Goal: Task Accomplishment & Management: Manage account settings

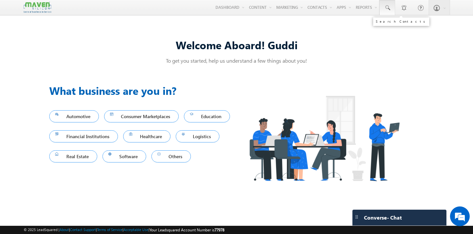
click at [391, 8] on link at bounding box center [387, 7] width 16 height 15
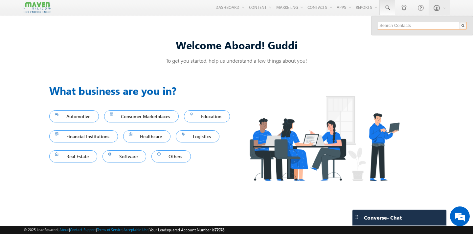
paste input "9885578597"
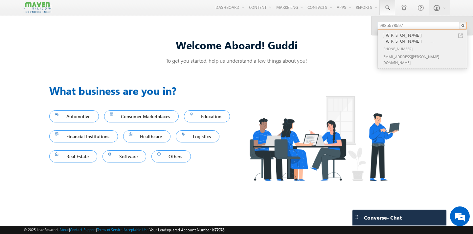
type input "9885578597"
click at [400, 45] on div "[PHONE_NUMBER]" at bounding box center [425, 49] width 88 height 8
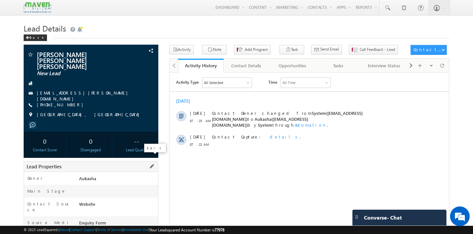
click at [152, 163] on span at bounding box center [151, 166] width 7 height 7
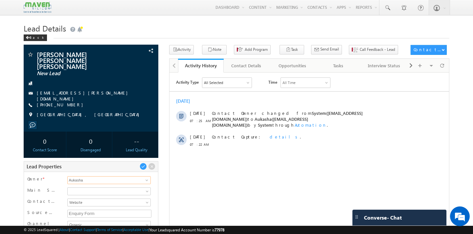
click at [134, 176] on input "Aukasha" at bounding box center [108, 180] width 83 height 8
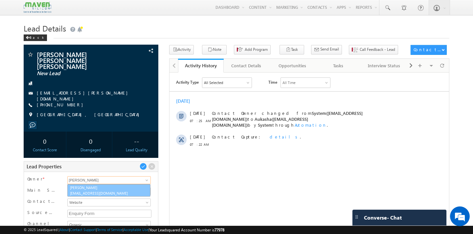
click at [113, 184] on link "[PERSON_NAME] [EMAIL_ADDRESS][DOMAIN_NAME]" at bounding box center [108, 190] width 83 height 12
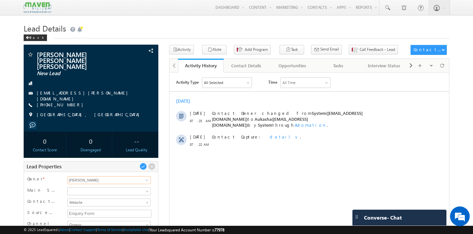
type input "[PERSON_NAME]"
click at [215, 155] on html "Activity Type All Selected Select All Sales Activities 1 Sales Activity Opportu…" at bounding box center [310, 113] width 280 height 83
click at [143, 163] on span at bounding box center [143, 166] width 7 height 7
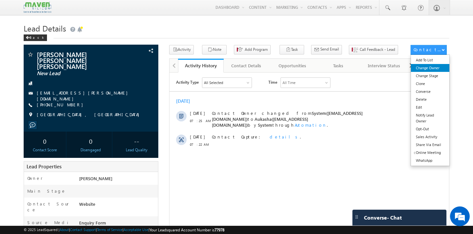
click at [438, 70] on link "Change Owner" at bounding box center [430, 68] width 38 height 8
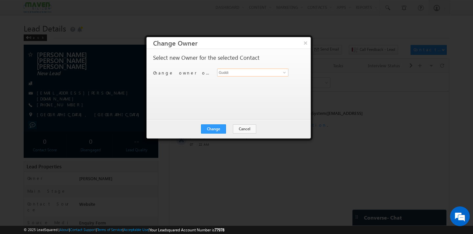
click at [263, 73] on input "Guddi" at bounding box center [252, 73] width 71 height 8
click at [261, 80] on link "[PERSON_NAME] [EMAIL_ADDRESS][DOMAIN_NAME]" at bounding box center [252, 83] width 71 height 12
type input "[PERSON_NAME]"
click at [220, 126] on button "Change" at bounding box center [213, 129] width 25 height 9
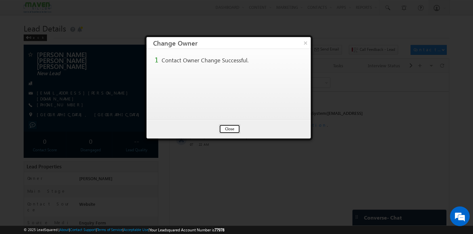
click at [234, 128] on button "Close" at bounding box center [229, 129] width 21 height 9
